Goal: Task Accomplishment & Management: Manage account settings

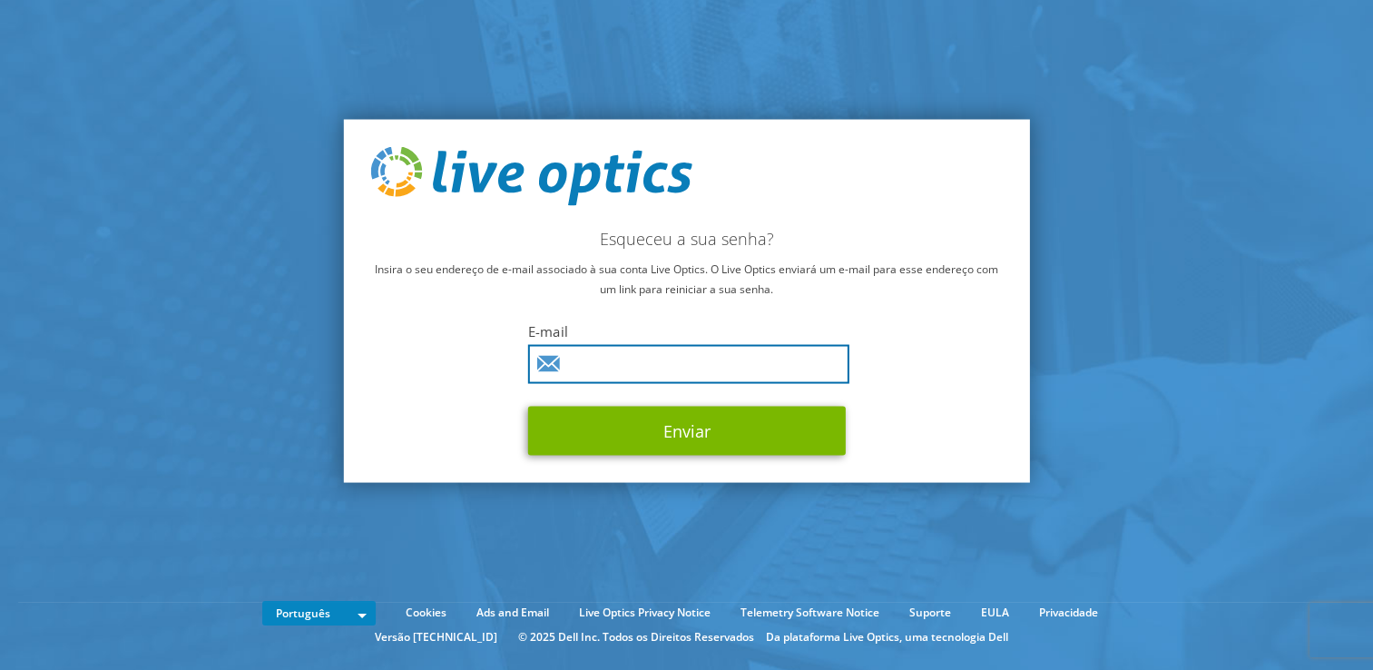
click at [719, 365] on input "text" at bounding box center [688, 364] width 321 height 39
type input "[PERSON_NAME][EMAIL_ADDRESS][PERSON_NAME][DOMAIN_NAME]"
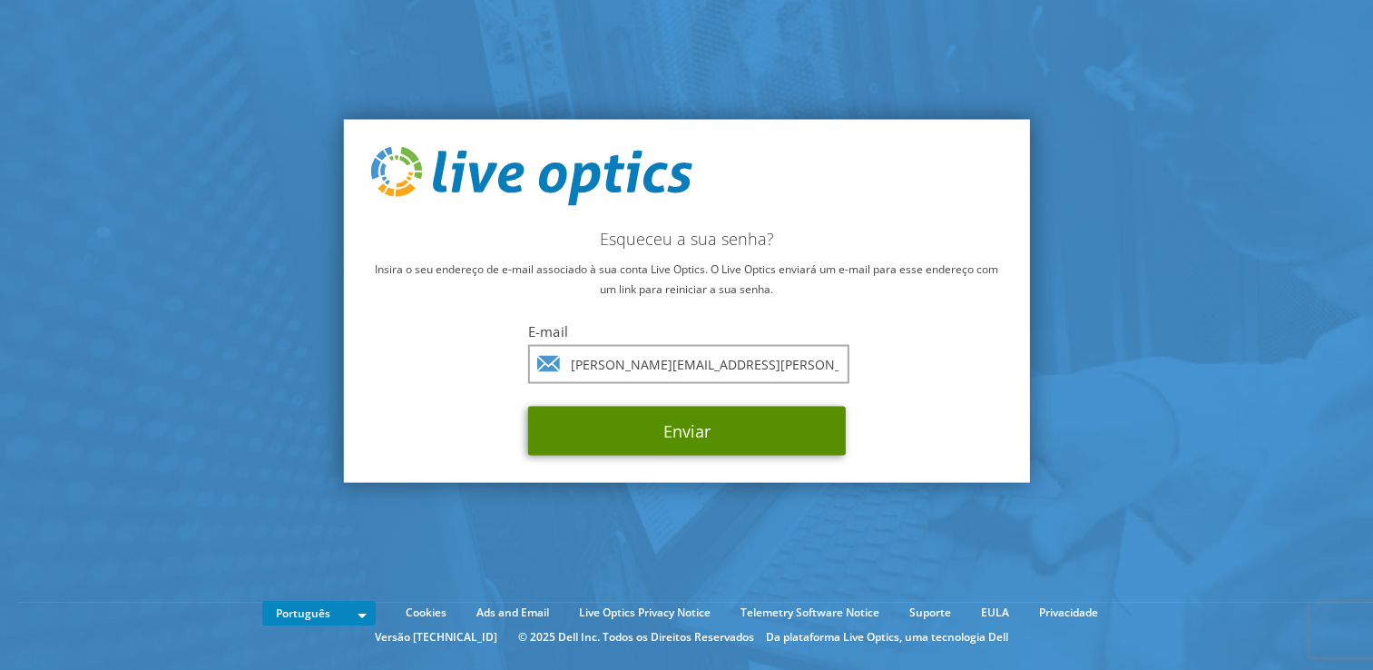
click at [657, 436] on button "Enviar" at bounding box center [687, 430] width 318 height 49
click at [744, 428] on button "Enviar" at bounding box center [687, 430] width 318 height 49
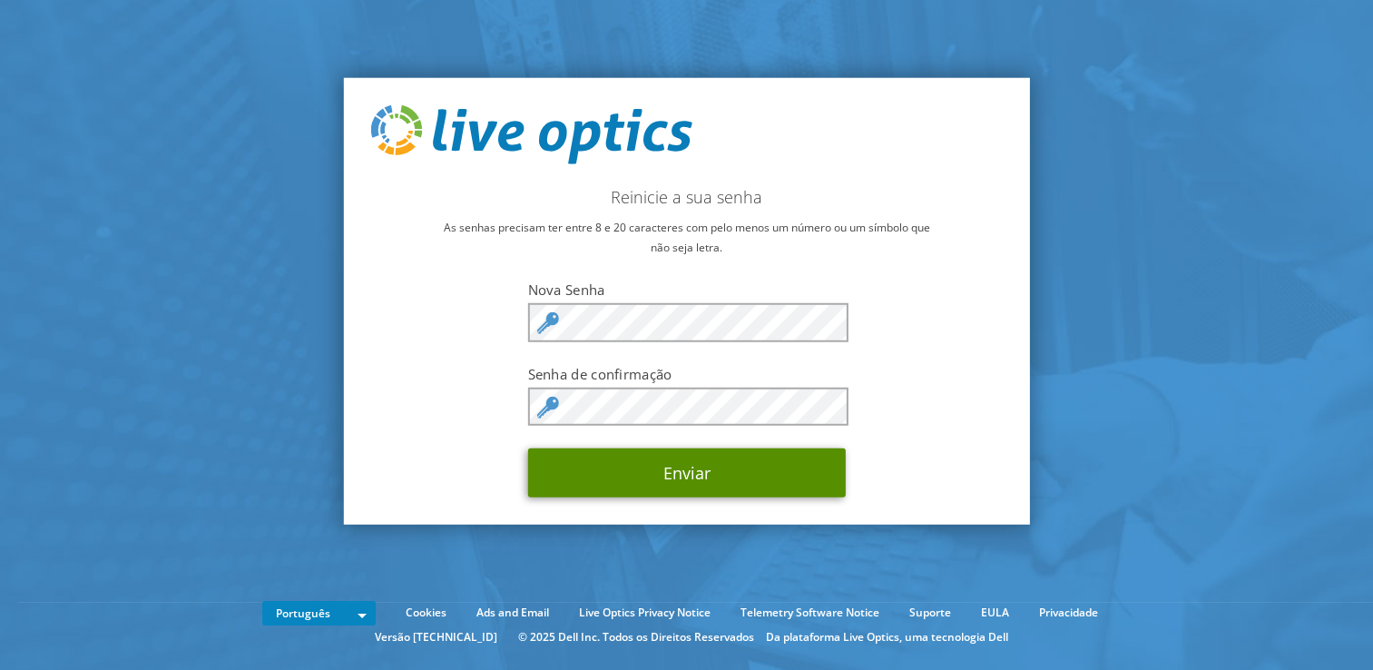
click at [670, 475] on button "Enviar" at bounding box center [687, 472] width 318 height 49
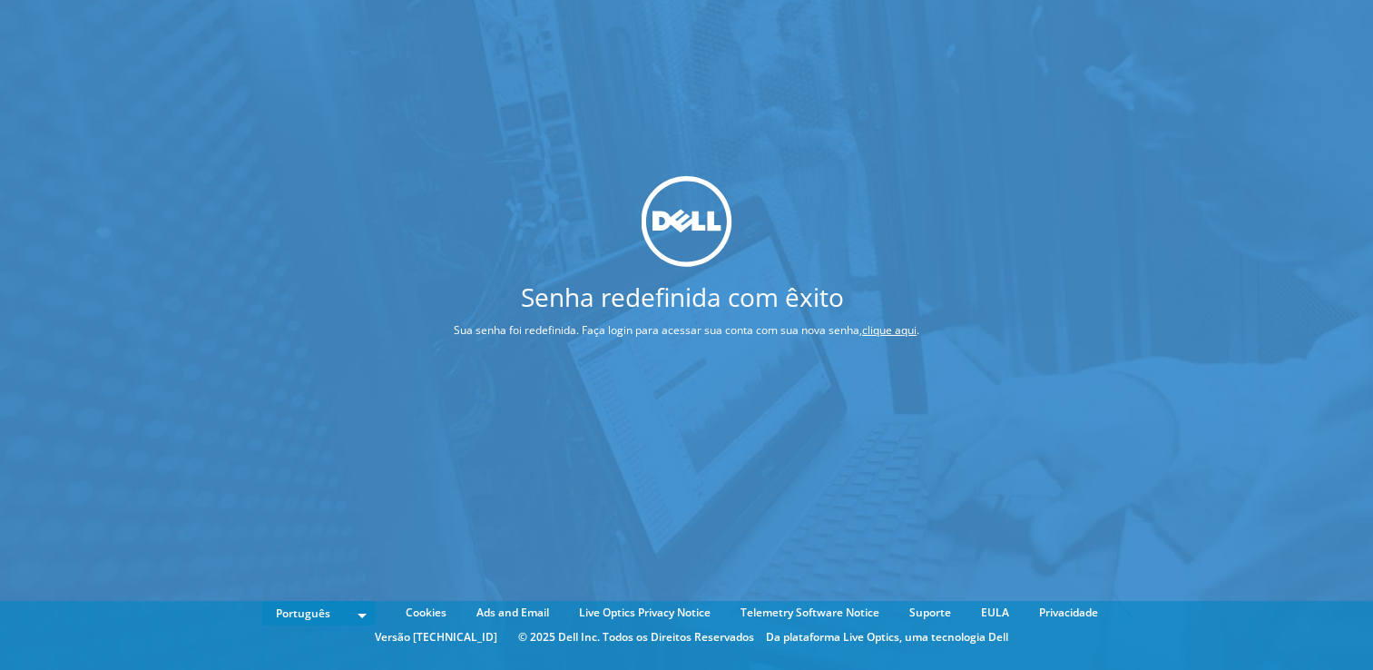
click at [538, 329] on p "Sua senha foi redefinida. Faça login para acessar sua conta com sua nova senha,…" at bounding box center [687, 330] width 602 height 20
drag, startPoint x: 755, startPoint y: 332, endPoint x: 782, endPoint y: 334, distance: 27.3
click at [778, 334] on p "Sua senha foi redefinida. Faça login para acessar sua conta com sua nova senha,…" at bounding box center [687, 330] width 602 height 20
drag, startPoint x: 782, startPoint y: 334, endPoint x: 896, endPoint y: 331, distance: 114.4
click at [896, 331] on link "clique aqui" at bounding box center [889, 329] width 54 height 15
